Goal: Obtain resource: Download file/media

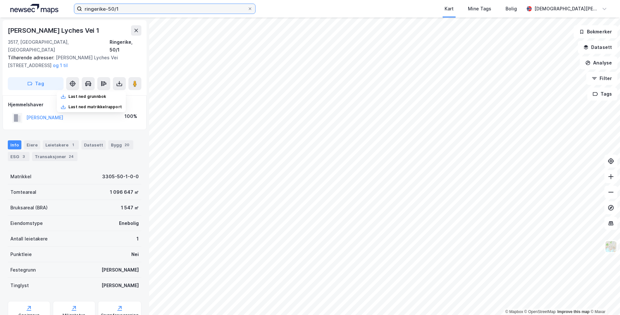
click at [182, 7] on input "ringerike-50/1" at bounding box center [164, 9] width 165 height 10
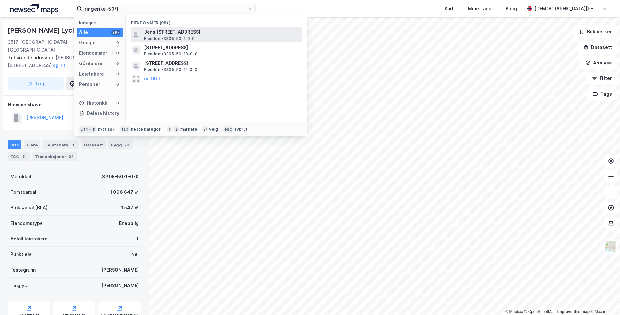
click at [177, 33] on span "Jens [STREET_ADDRESS]" at bounding box center [222, 32] width 156 height 8
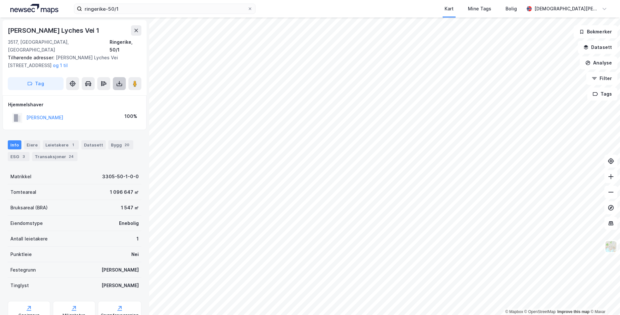
click at [116, 80] on icon at bounding box center [119, 83] width 6 height 6
click at [102, 94] on div "Last ned grunnbok" at bounding box center [87, 96] width 38 height 5
